Goal: Task Accomplishment & Management: Use online tool/utility

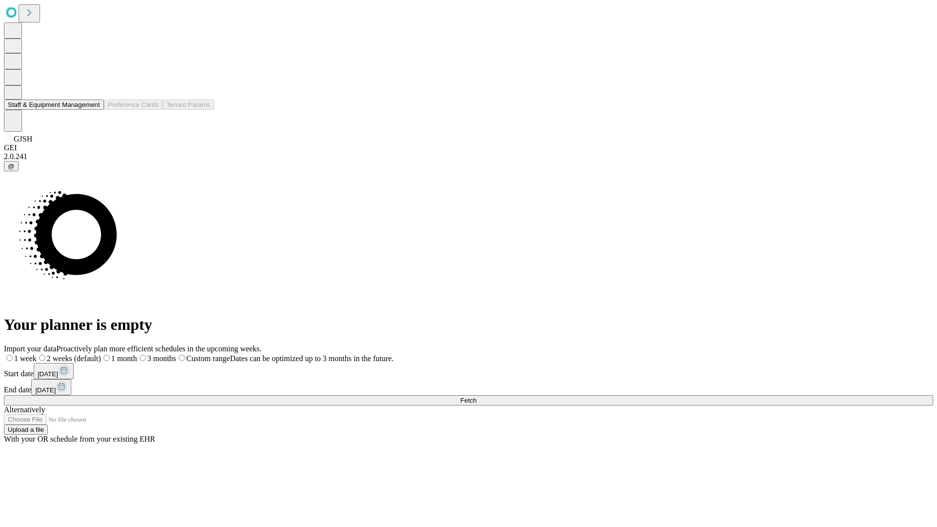
click at [93, 110] on button "Staff & Equipment Management" at bounding box center [54, 105] width 100 height 10
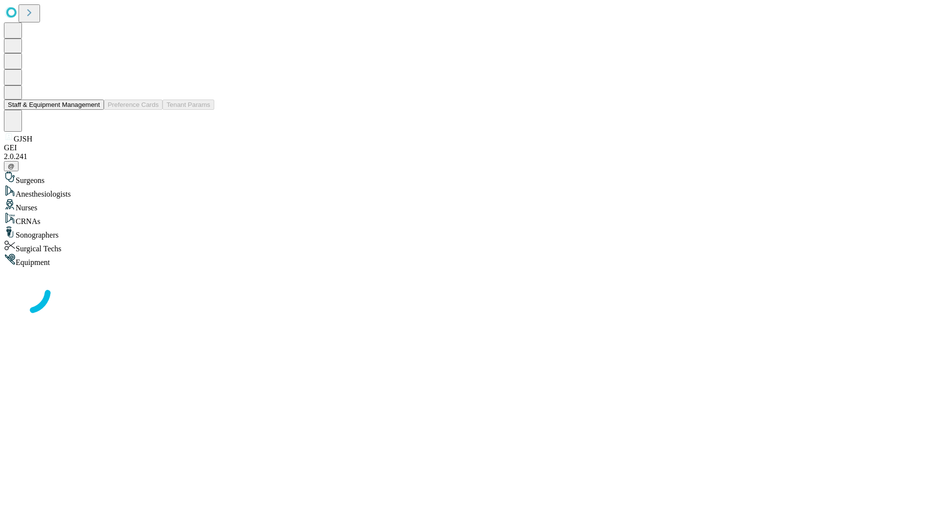
click at [93, 110] on button "Staff & Equipment Management" at bounding box center [54, 105] width 100 height 10
